Goal: Task Accomplishment & Management: Use online tool/utility

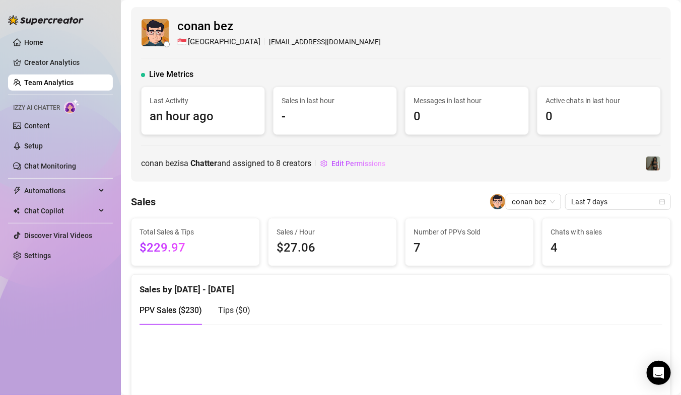
click at [55, 82] on link "Team Analytics" at bounding box center [48, 83] width 49 height 8
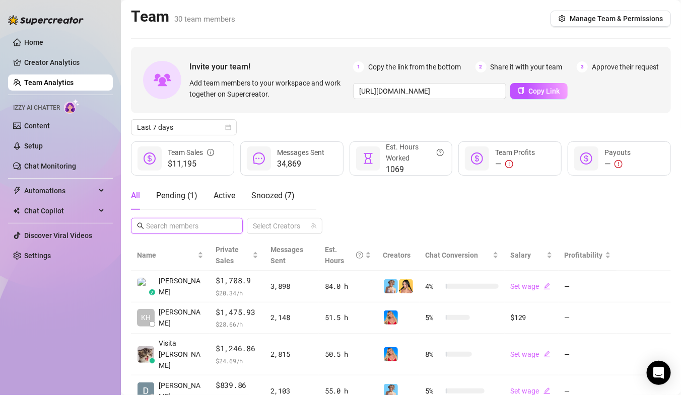
click at [199, 223] on input "text" at bounding box center [187, 225] width 83 height 11
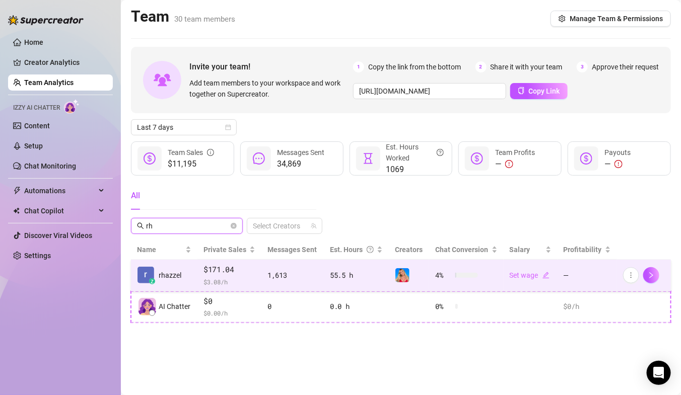
type input "rh"
click at [272, 265] on td "1,613" at bounding box center [292, 276] width 62 height 32
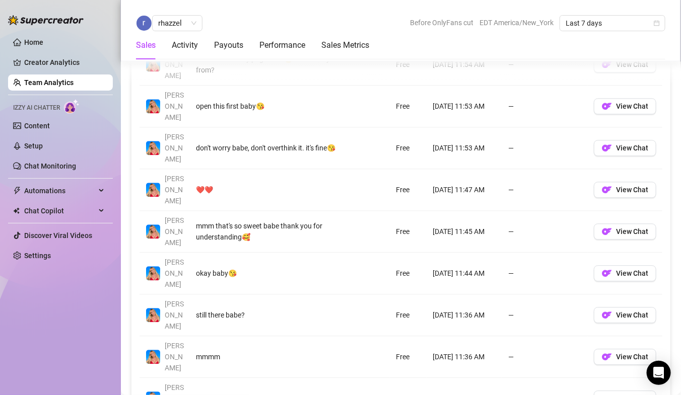
scroll to position [782, 0]
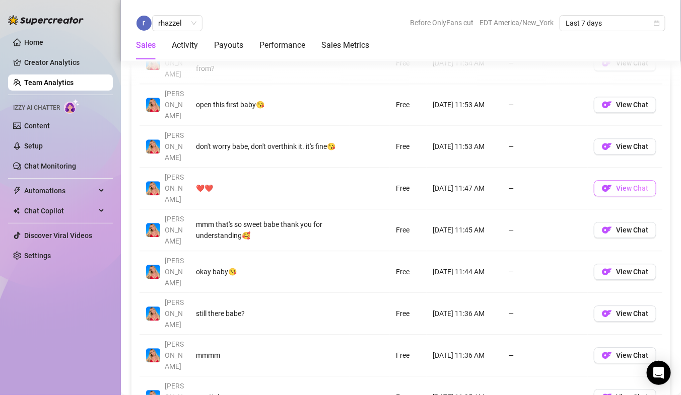
click at [608, 183] on img "button" at bounding box center [607, 188] width 10 height 10
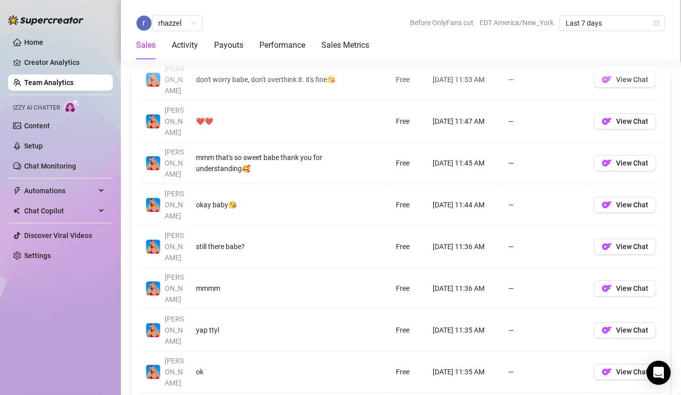
scroll to position [854, 0]
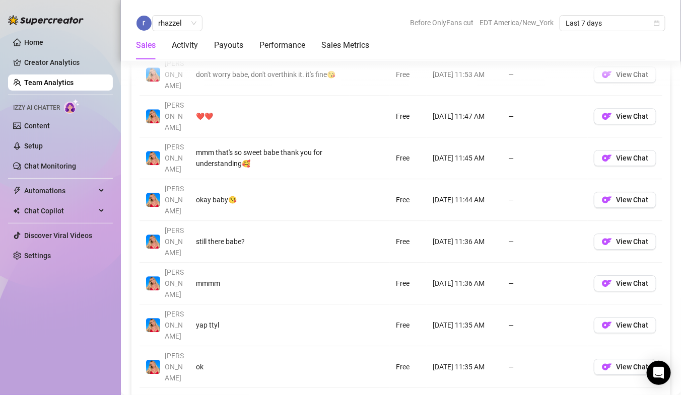
click at [577, 395] on link "2" at bounding box center [576, 402] width 11 height 11
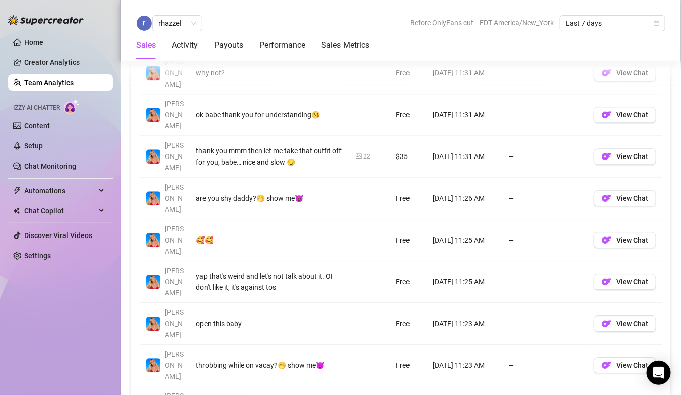
scroll to position [814, 0]
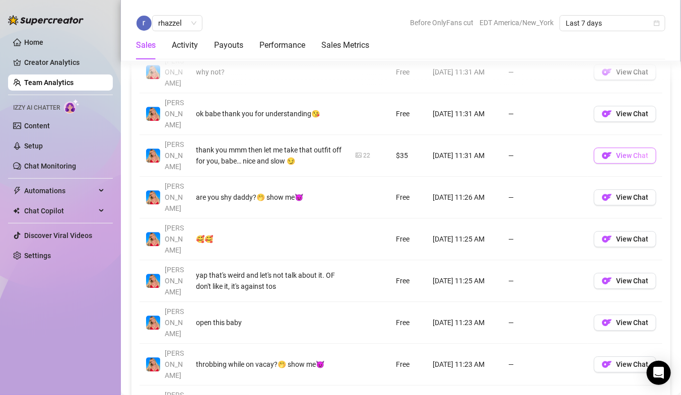
click at [624, 152] on span "View Chat" at bounding box center [632, 156] width 32 height 8
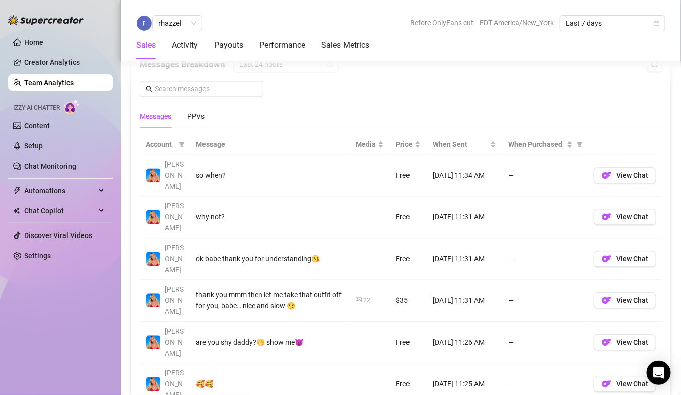
scroll to position [590, 0]
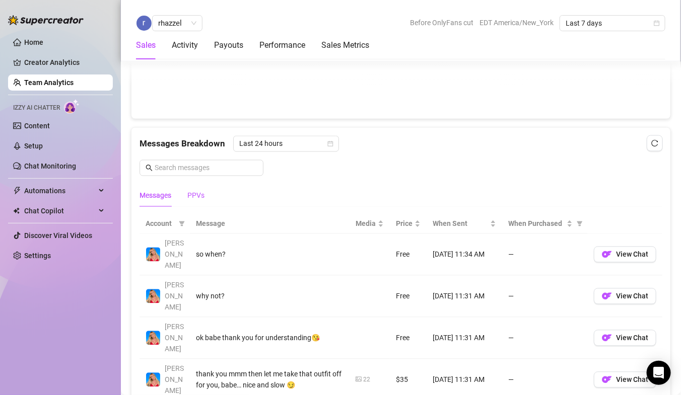
click at [199, 195] on div "PPVs" at bounding box center [195, 195] width 17 height 11
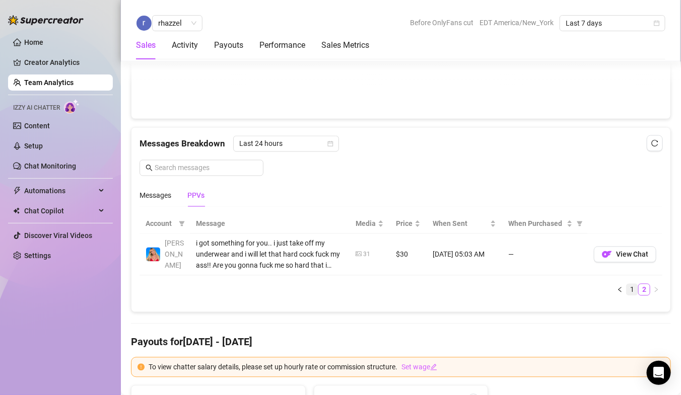
click at [635, 288] on link "1" at bounding box center [631, 289] width 11 height 11
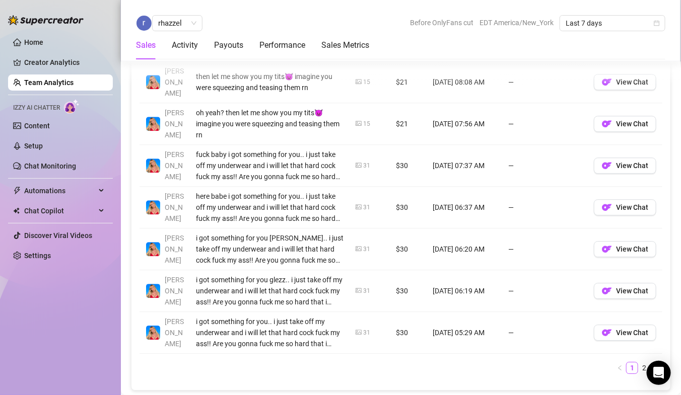
scroll to position [896, 0]
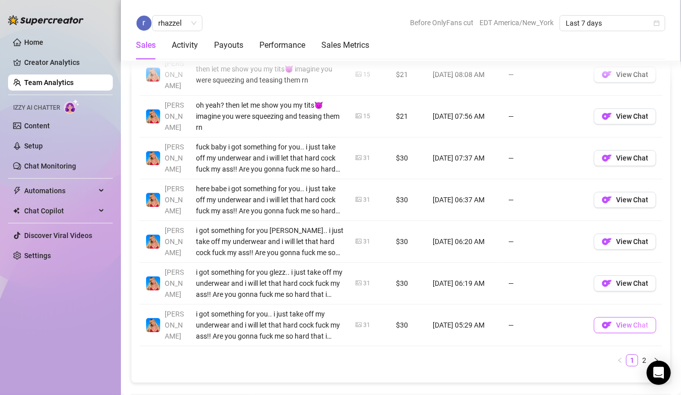
click at [617, 317] on button "View Chat" at bounding box center [624, 325] width 62 height 16
click at [54, 80] on link "Team Analytics" at bounding box center [48, 83] width 49 height 8
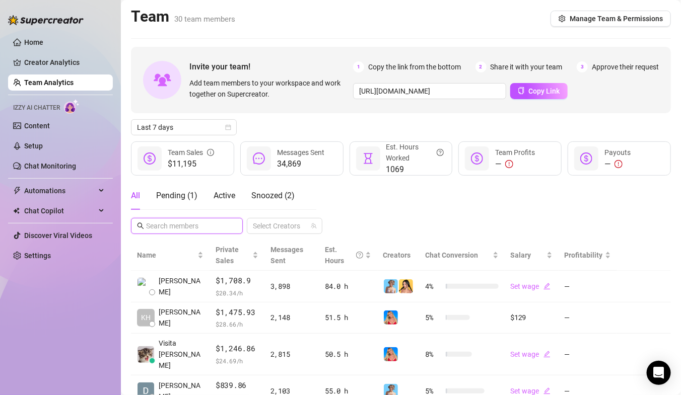
click at [210, 226] on input "text" at bounding box center [187, 225] width 83 height 11
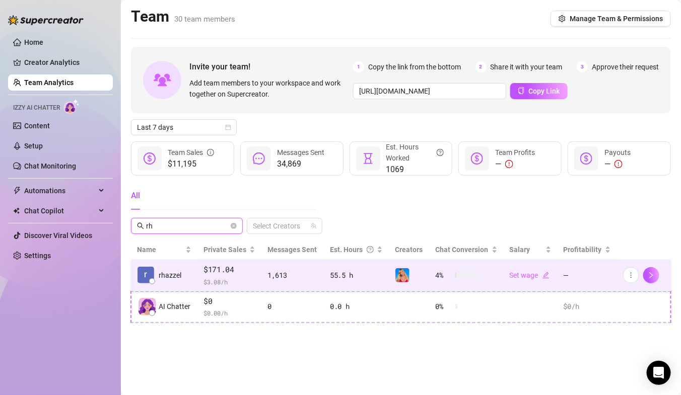
type input "rh"
click at [164, 281] on div "rhazzel" at bounding box center [159, 275] width 44 height 18
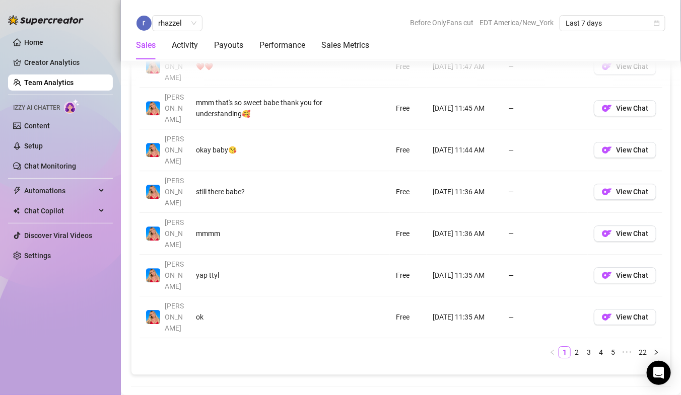
scroll to position [927, 0]
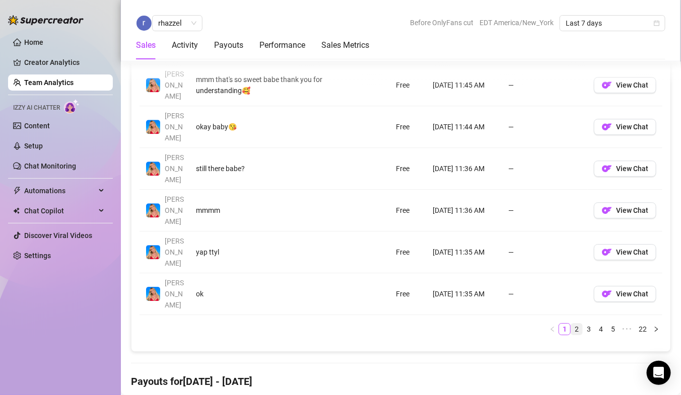
click at [576, 324] on link "2" at bounding box center [576, 329] width 11 height 11
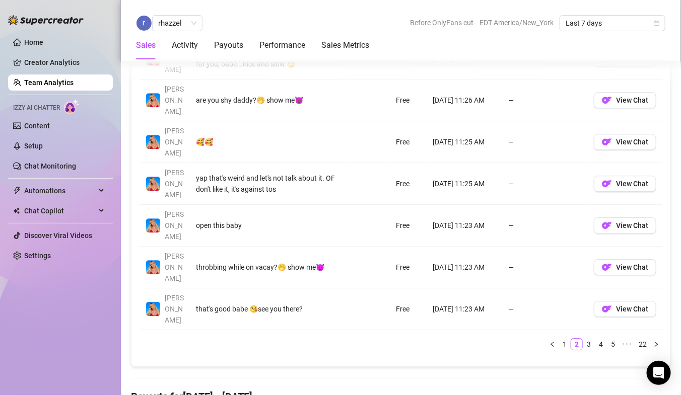
scroll to position [911, 0]
click at [588, 340] on link "3" at bounding box center [588, 345] width 11 height 11
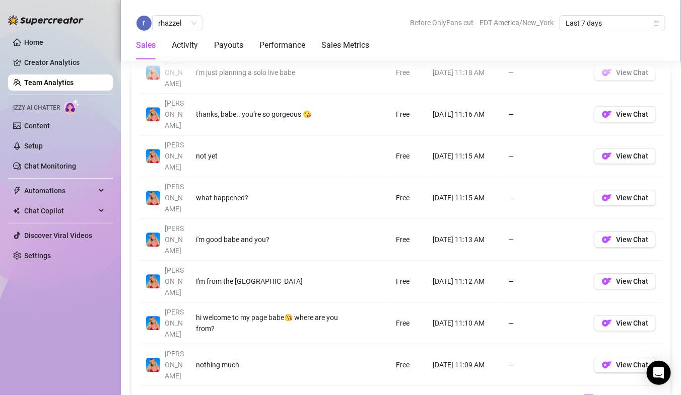
scroll to position [855, 0]
click at [641, 361] on span "View Chat" at bounding box center [632, 365] width 32 height 8
click at [600, 395] on link "4" at bounding box center [600, 400] width 11 height 11
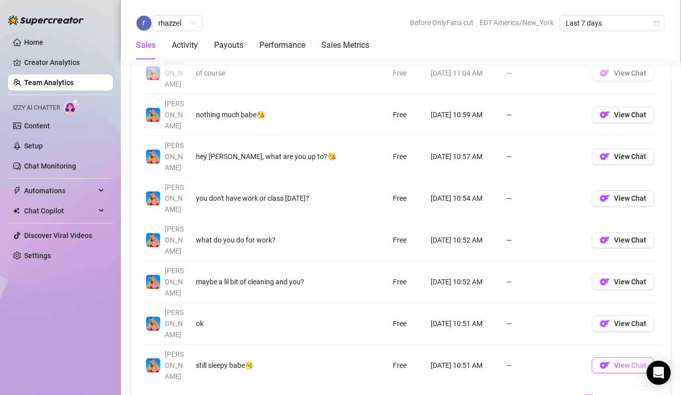
click at [610, 357] on button "View Chat" at bounding box center [622, 365] width 62 height 16
click at [600, 395] on link "5" at bounding box center [600, 400] width 11 height 11
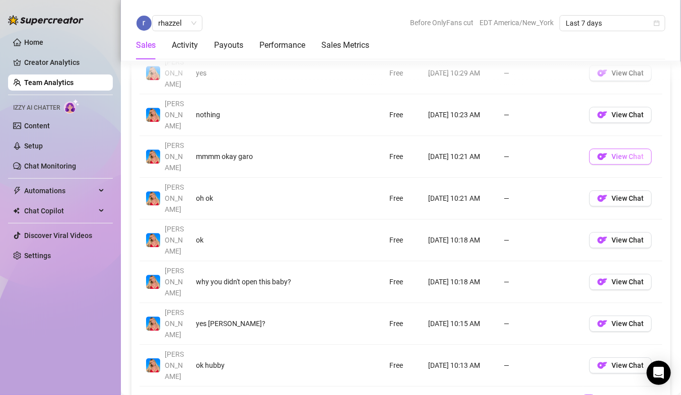
click at [621, 153] on span "View Chat" at bounding box center [627, 157] width 32 height 8
click at [620, 194] on span "View Chat" at bounding box center [627, 198] width 32 height 8
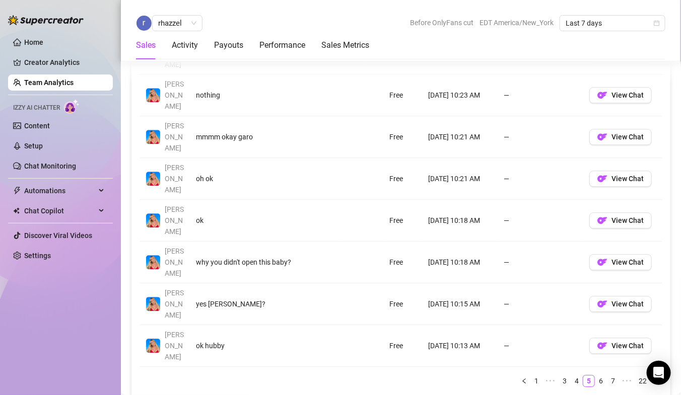
scroll to position [878, 0]
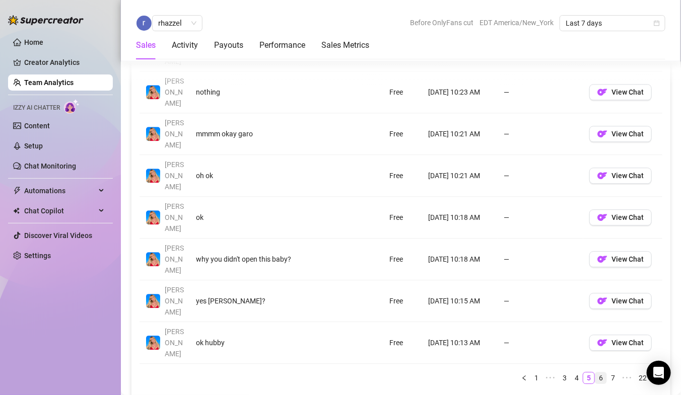
click at [602, 373] on link "6" at bounding box center [600, 378] width 11 height 11
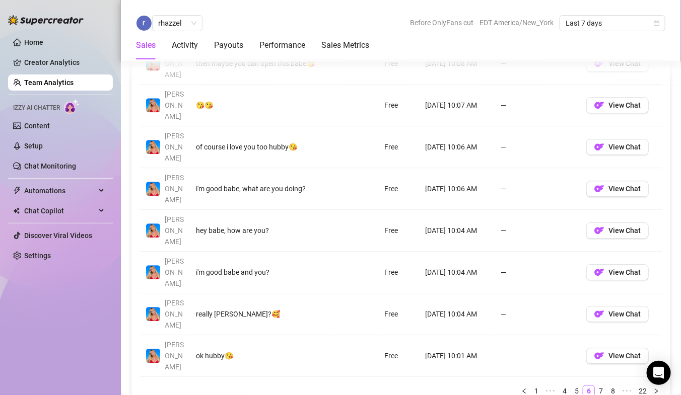
scroll to position [865, 0]
click at [603, 385] on link "7" at bounding box center [600, 390] width 11 height 11
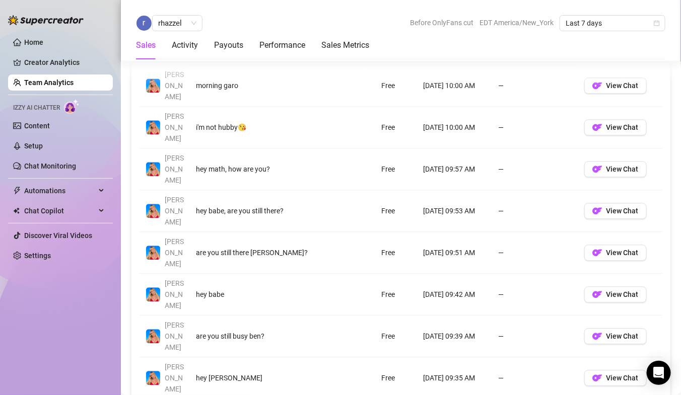
scroll to position [782, 0]
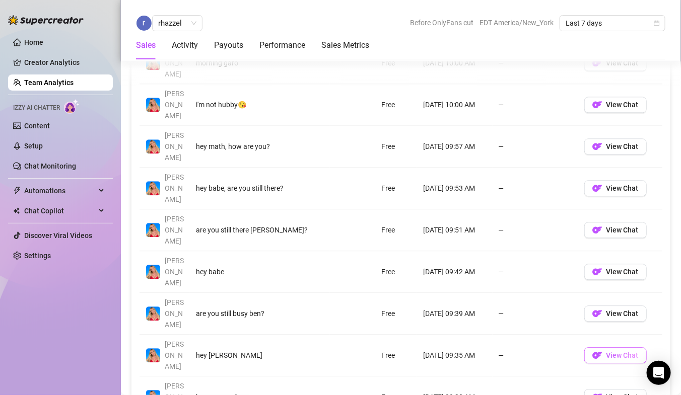
click at [608, 347] on button "View Chat" at bounding box center [615, 355] width 62 height 16
click at [175, 26] on span "rhazzel" at bounding box center [177, 23] width 38 height 15
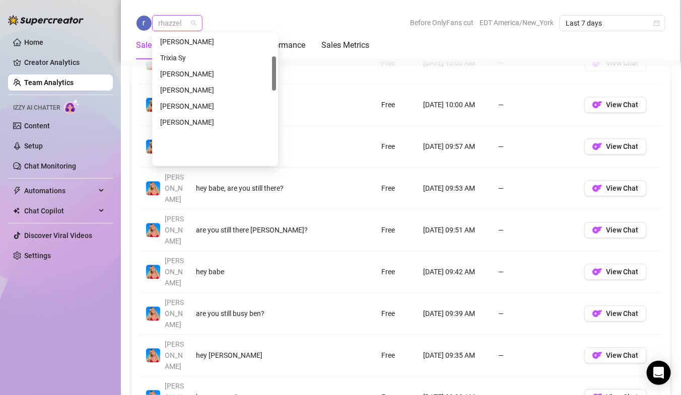
scroll to position [0, 0]
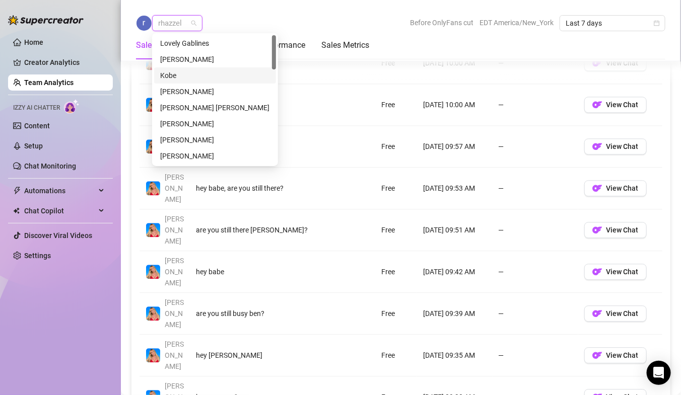
click at [182, 72] on div "Kobe" at bounding box center [215, 75] width 110 height 11
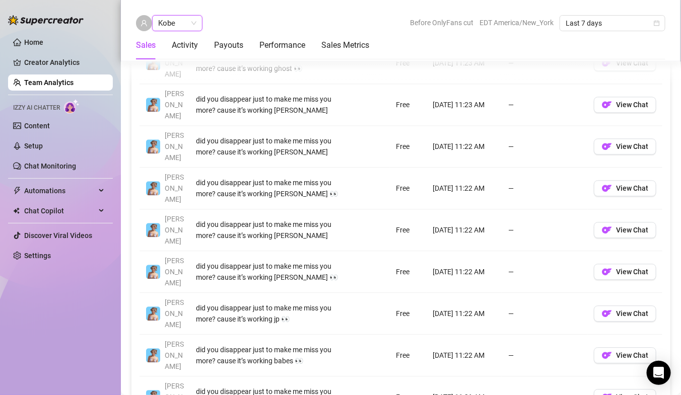
scroll to position [787, 0]
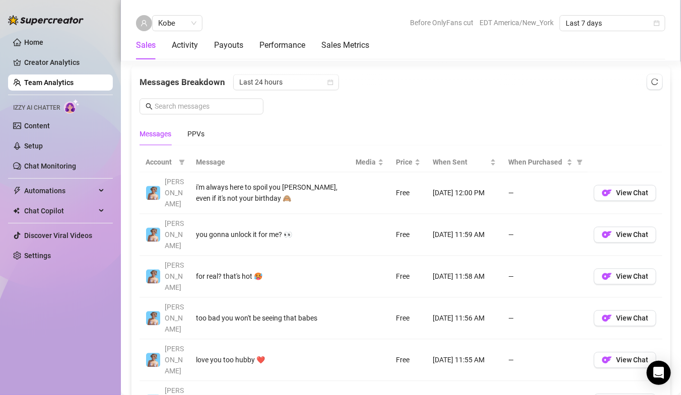
scroll to position [616, 0]
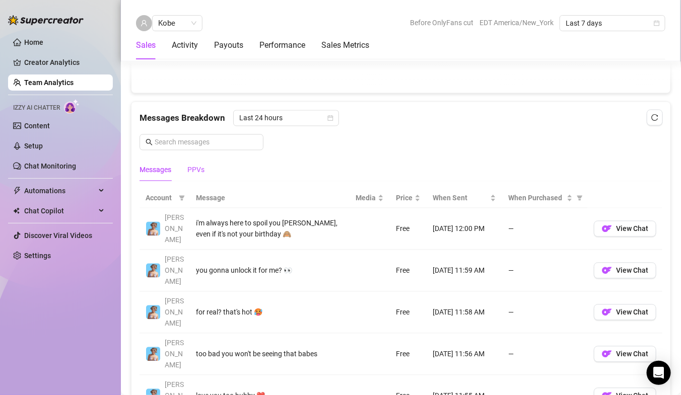
click at [196, 165] on div "PPVs" at bounding box center [195, 170] width 17 height 11
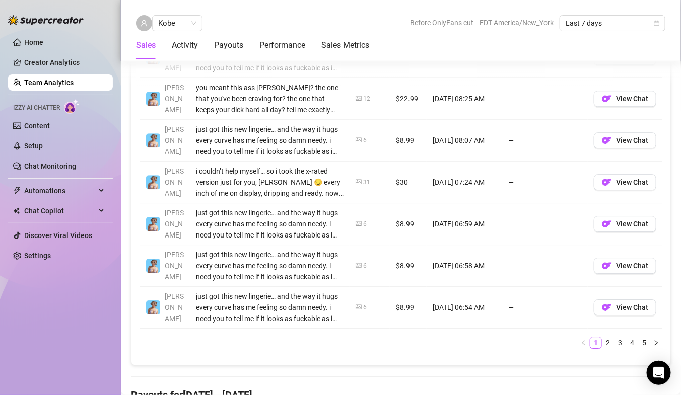
scroll to position [935, 0]
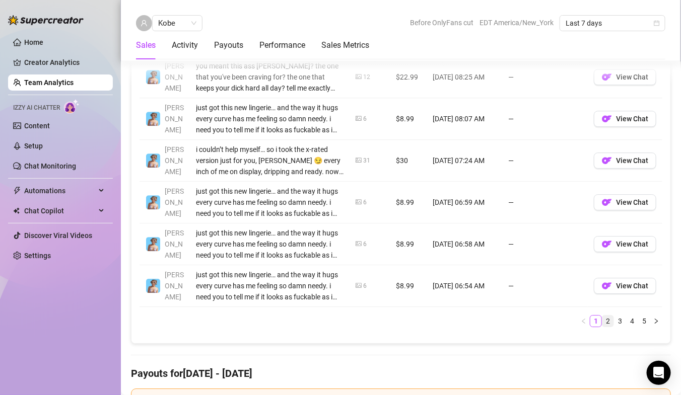
click at [604, 317] on link "2" at bounding box center [607, 321] width 11 height 11
click at [617, 240] on span "View Chat" at bounding box center [632, 244] width 32 height 8
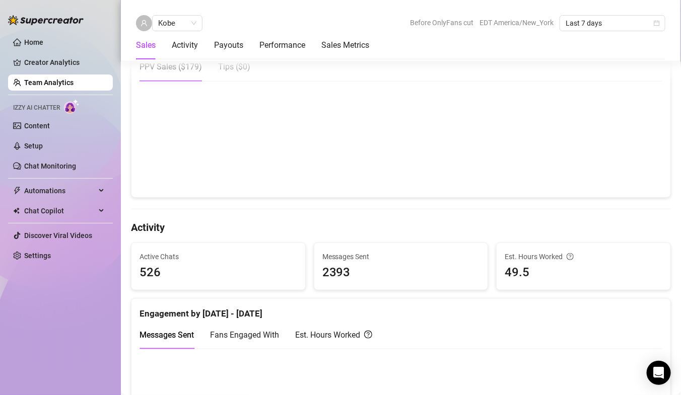
scroll to position [236, 0]
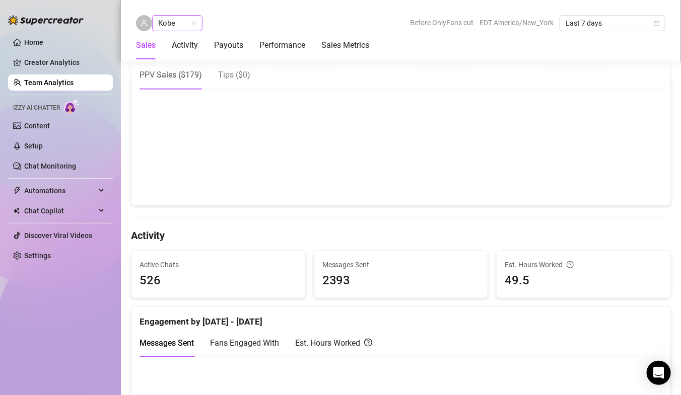
click at [184, 19] on span "Kobe" at bounding box center [177, 23] width 38 height 15
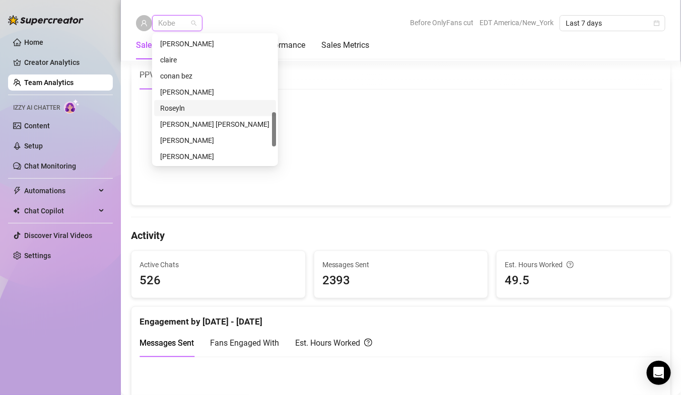
scroll to position [289, 0]
click at [192, 62] on div "claire" at bounding box center [215, 60] width 110 height 11
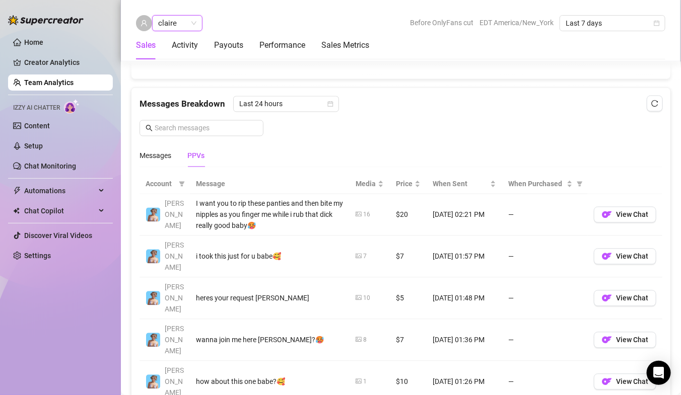
scroll to position [746, 0]
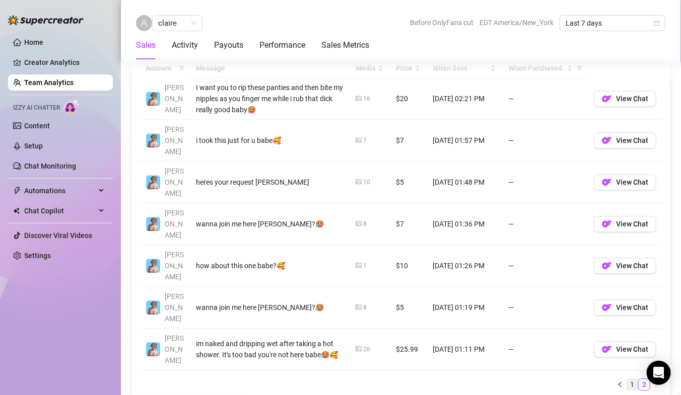
click at [630, 379] on link "1" at bounding box center [631, 384] width 11 height 11
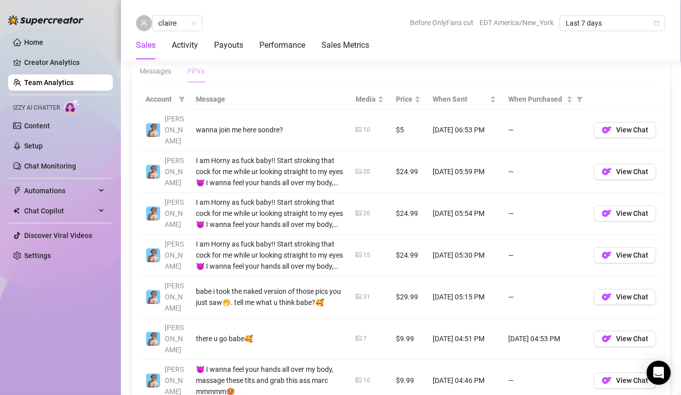
scroll to position [719, 0]
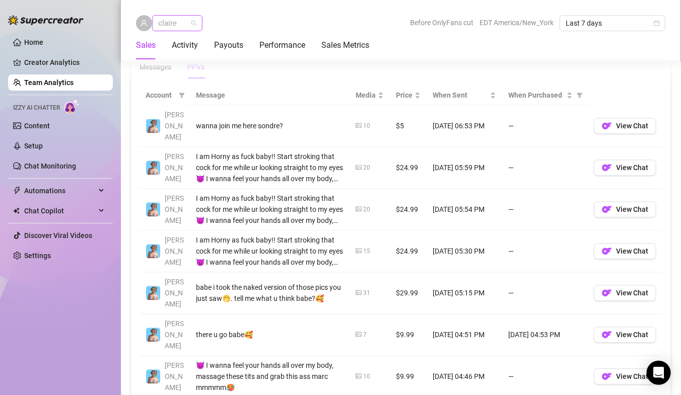
click at [165, 21] on span "claire" at bounding box center [177, 23] width 38 height 15
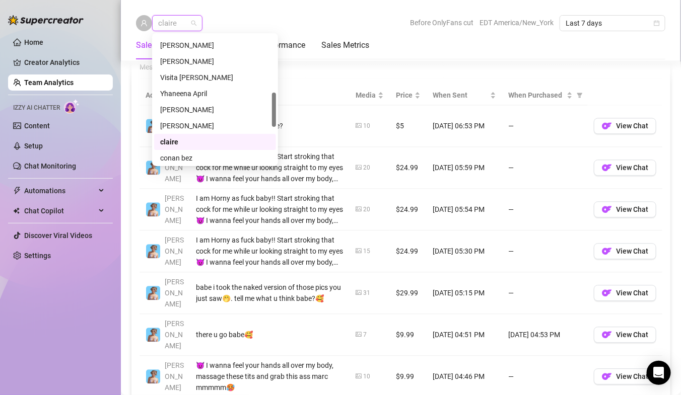
scroll to position [226, 0]
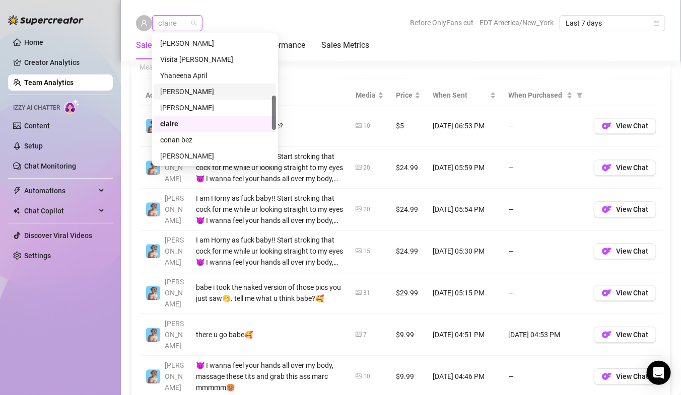
click at [179, 92] on div "[PERSON_NAME]" at bounding box center [215, 91] width 110 height 11
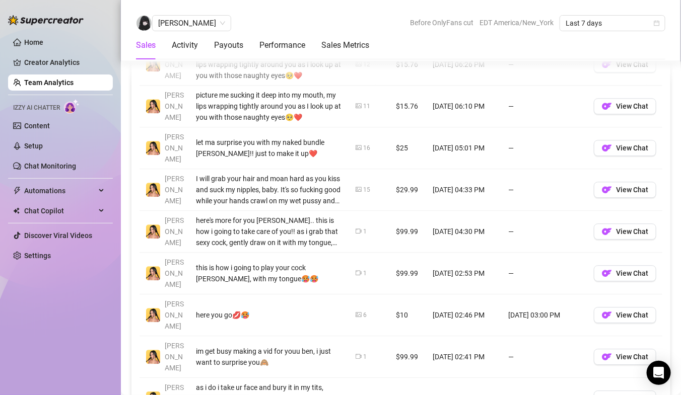
scroll to position [835, 0]
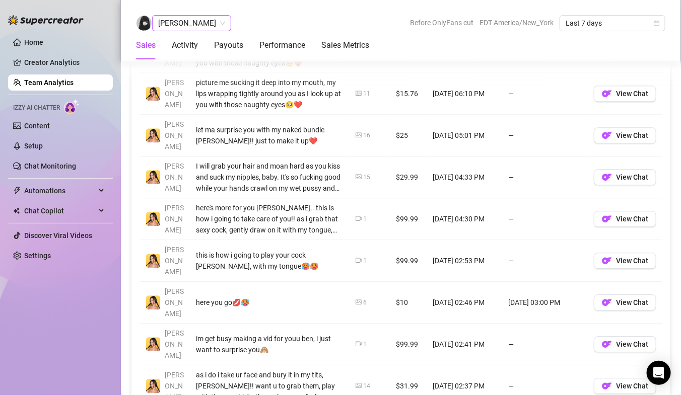
click at [176, 26] on span "[PERSON_NAME]" at bounding box center [191, 23] width 67 height 15
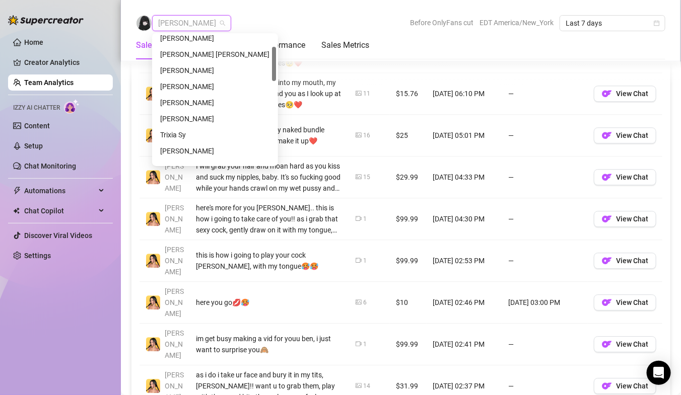
scroll to position [81, 0]
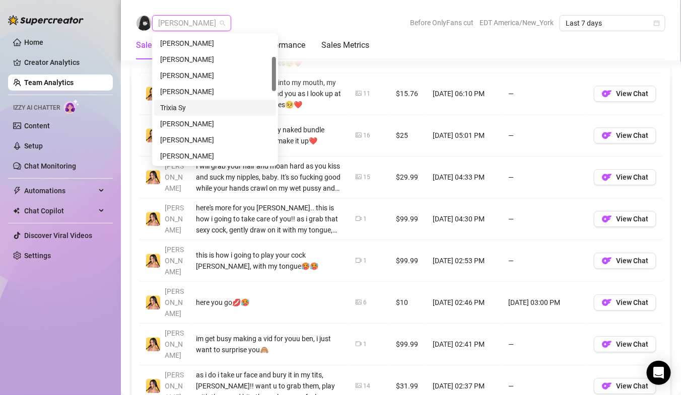
click at [182, 108] on div "Trixia Sy" at bounding box center [215, 107] width 110 height 11
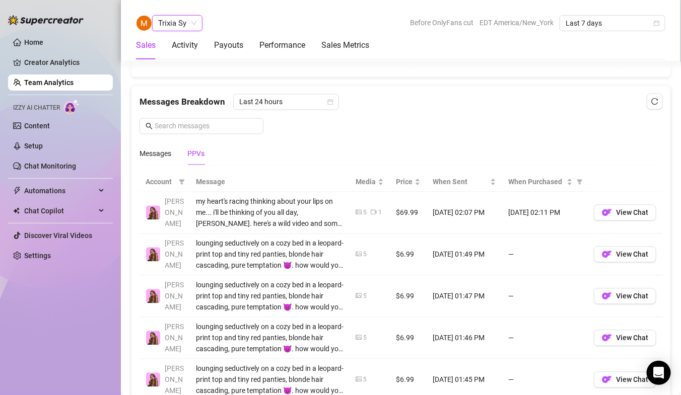
scroll to position [695, 0]
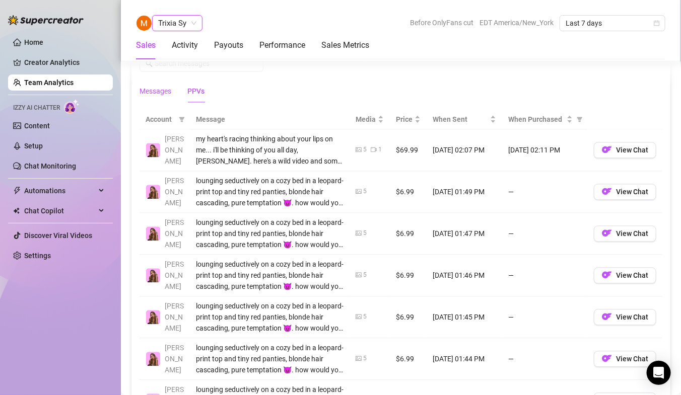
click at [165, 88] on div "Messages" at bounding box center [155, 91] width 32 height 11
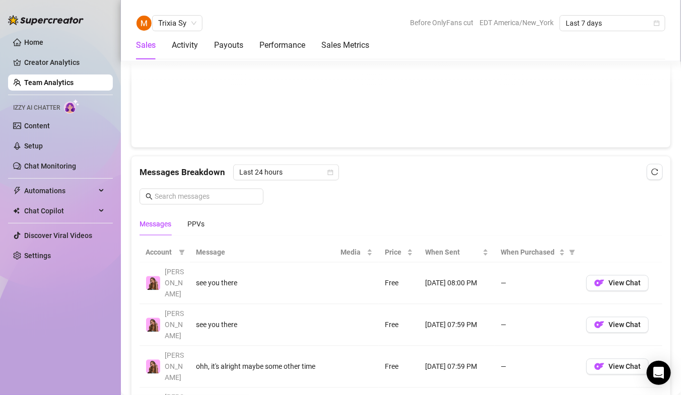
scroll to position [563, 0]
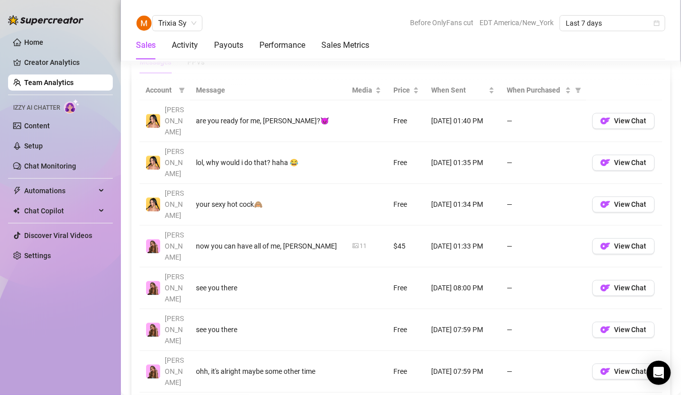
scroll to position [717, 0]
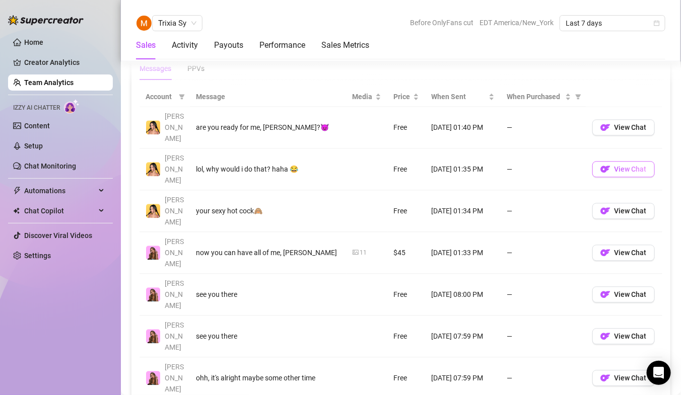
click at [602, 164] on img "button" at bounding box center [605, 169] width 10 height 10
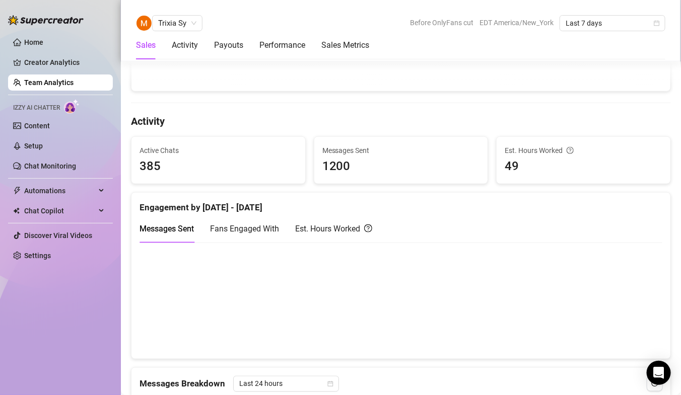
scroll to position [350, 0]
click at [185, 25] on span "Trixia Sy" at bounding box center [177, 23] width 38 height 15
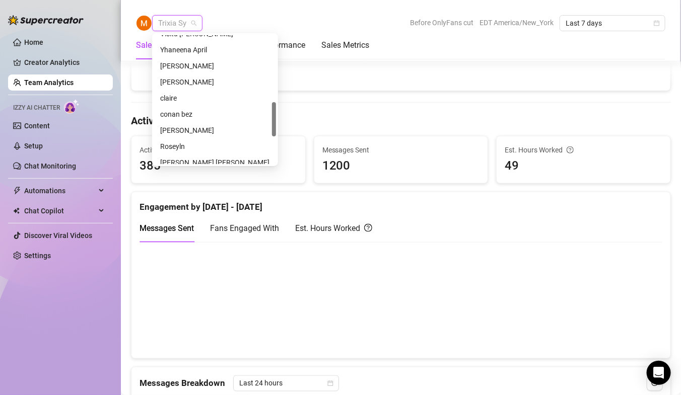
scroll to position [255, 0]
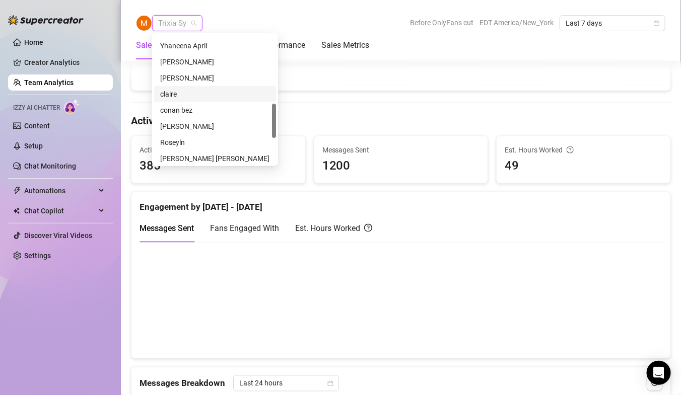
click at [183, 93] on div "claire" at bounding box center [215, 94] width 110 height 11
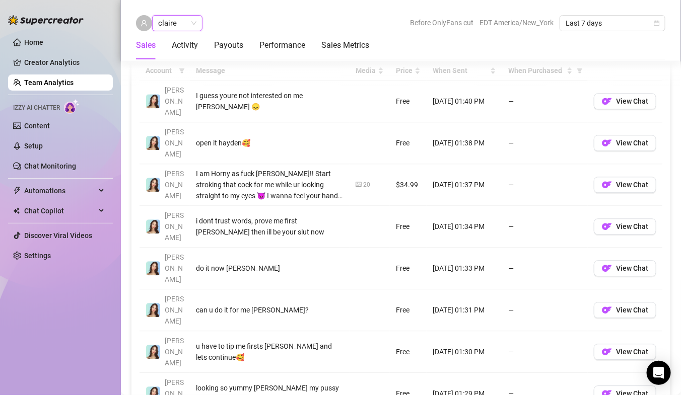
scroll to position [676, 0]
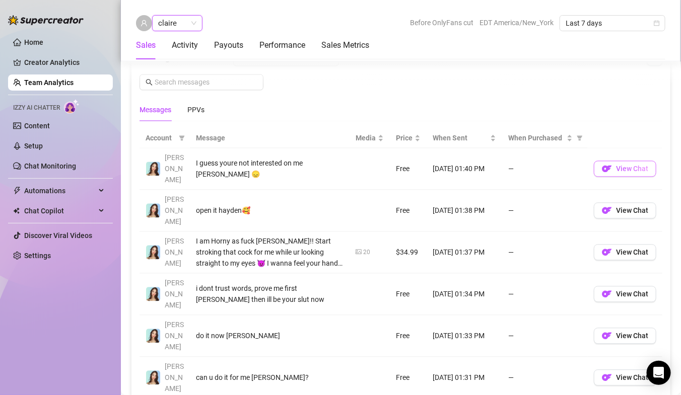
click at [622, 165] on span "View Chat" at bounding box center [632, 169] width 32 height 8
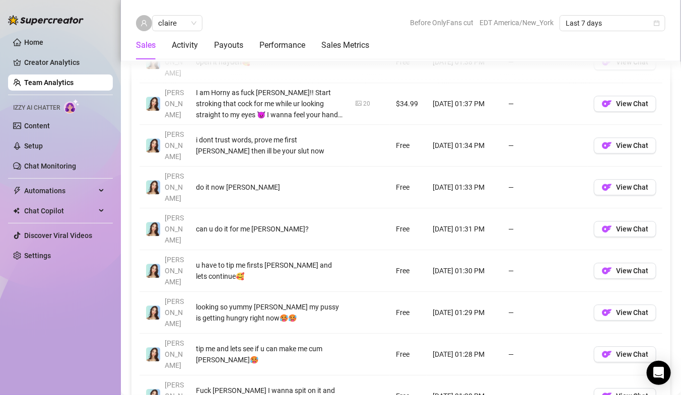
scroll to position [826, 0]
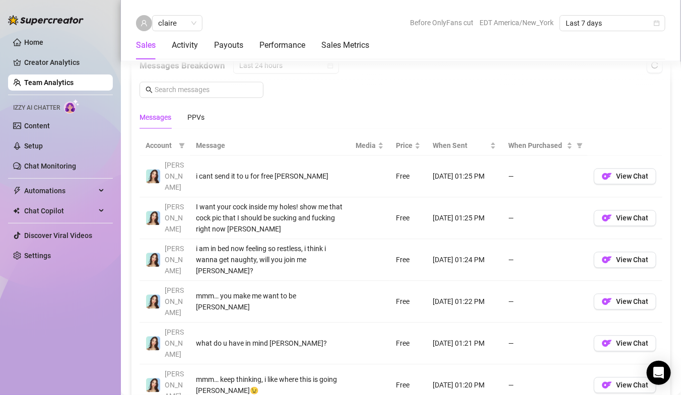
scroll to position [675, 0]
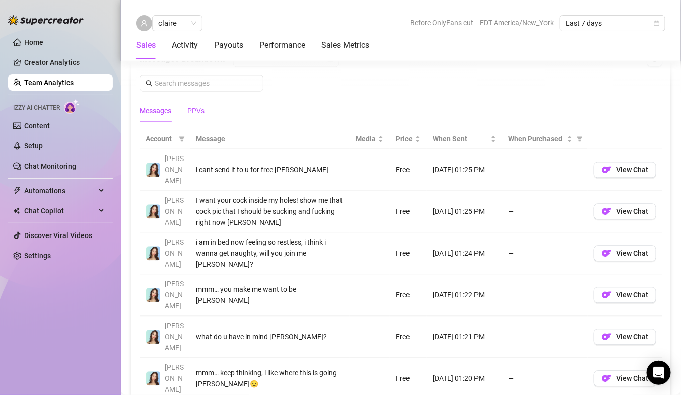
click at [195, 110] on div "PPVs" at bounding box center [195, 111] width 17 height 11
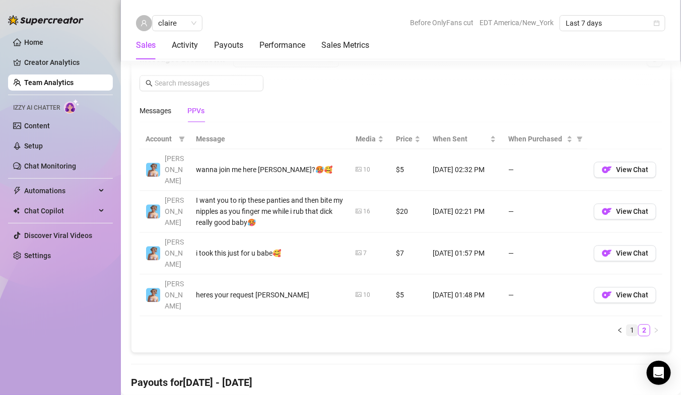
click at [631, 325] on link "1" at bounding box center [631, 330] width 11 height 11
